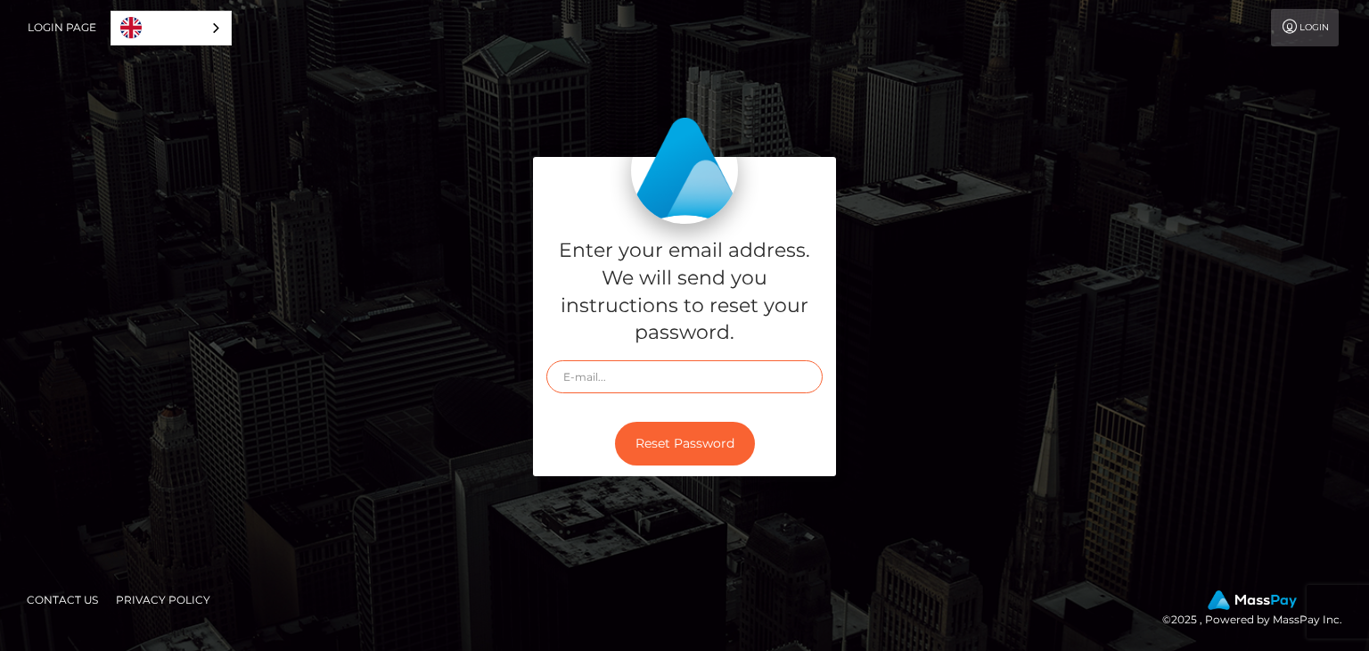
click at [624, 371] on input "text" at bounding box center [684, 376] width 276 height 33
click at [585, 381] on input "text" at bounding box center [684, 376] width 276 height 33
type input "[PERSON_NAME][EMAIL_ADDRESS][DOMAIN_NAME]"
click at [684, 431] on button "Reset Password" at bounding box center [685, 444] width 140 height 44
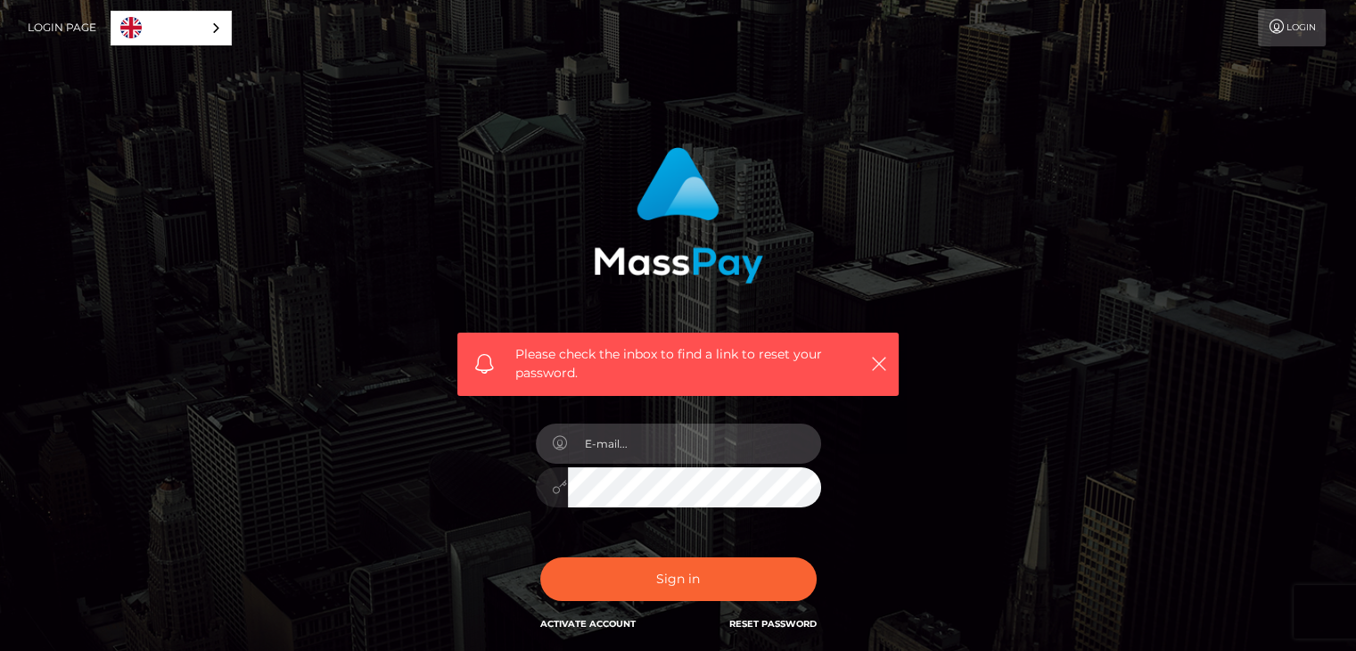
click at [720, 455] on input "email" at bounding box center [694, 443] width 253 height 40
type input "[PERSON_NAME][EMAIL_ADDRESS][DOMAIN_NAME]"
click at [540, 557] on button "Sign in" at bounding box center [678, 579] width 276 height 44
